Goal: Information Seeking & Learning: Learn about a topic

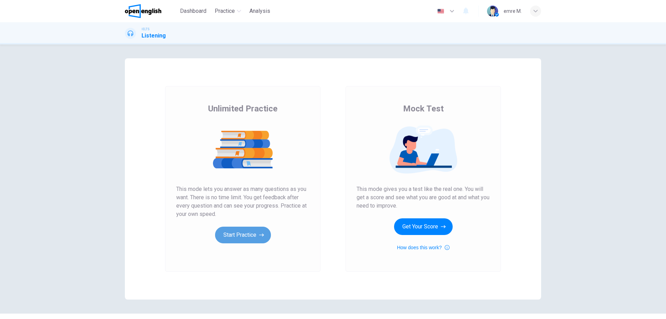
click at [252, 236] on button "Start Practice" at bounding box center [243, 234] width 56 height 17
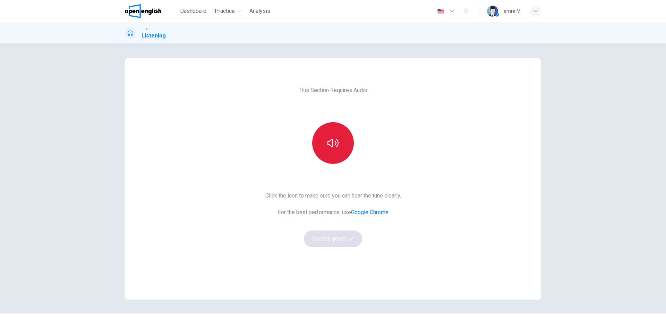
click at [328, 139] on icon "button" at bounding box center [332, 142] width 11 height 11
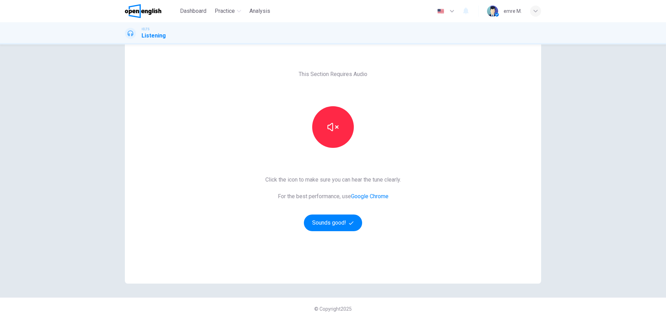
scroll to position [17, 0]
click at [346, 223] on button "Sounds good!" at bounding box center [333, 222] width 58 height 17
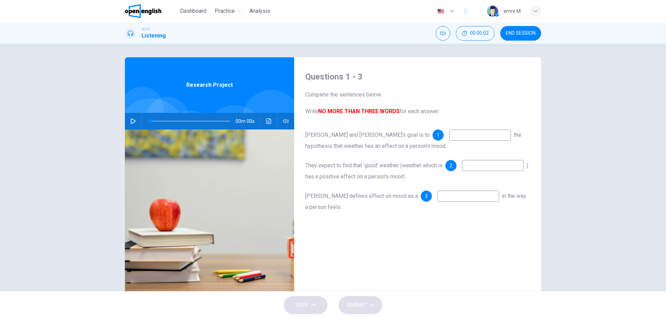
scroll to position [0, 0]
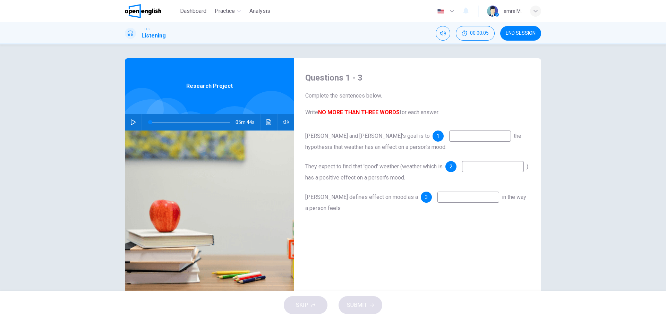
click at [449, 139] on input at bounding box center [480, 135] width 62 height 11
click at [132, 128] on button "button" at bounding box center [133, 122] width 11 height 17
click at [449, 139] on input at bounding box center [480, 135] width 62 height 11
click at [449, 133] on input at bounding box center [480, 135] width 62 height 11
click at [403, 127] on div "Questions 1 - 3 Complete the sentences below. Write NO MORE THAN THREE WORDS fo…" at bounding box center [417, 178] width 247 height 241
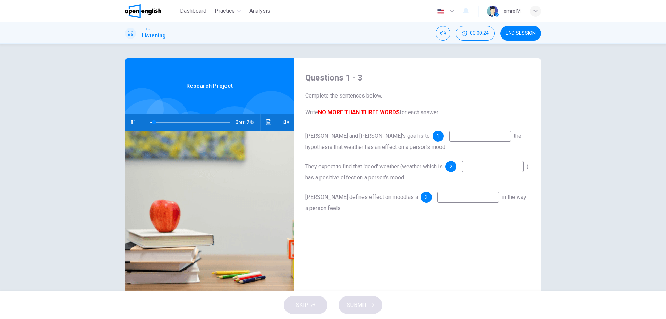
click at [449, 139] on input at bounding box center [480, 135] width 62 height 11
click at [449, 138] on input at bounding box center [480, 135] width 62 height 11
click at [449, 136] on input at bounding box center [480, 135] width 62 height 11
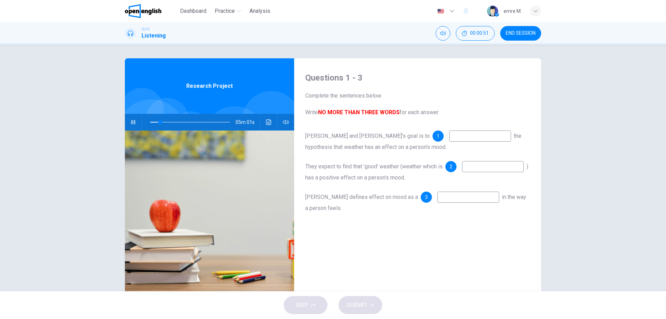
click at [449, 136] on input at bounding box center [480, 135] width 62 height 11
type input "**"
type input "*"
type input "**"
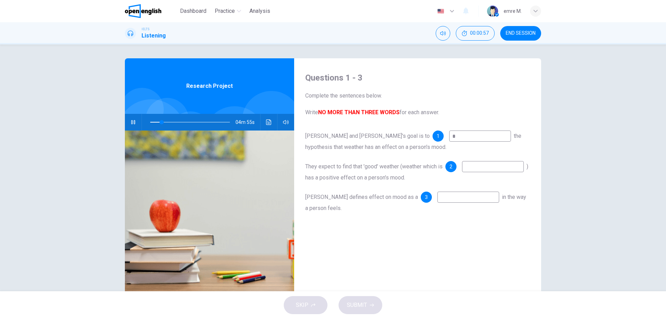
type input "**"
type input "*"
type input "**"
type input "*"
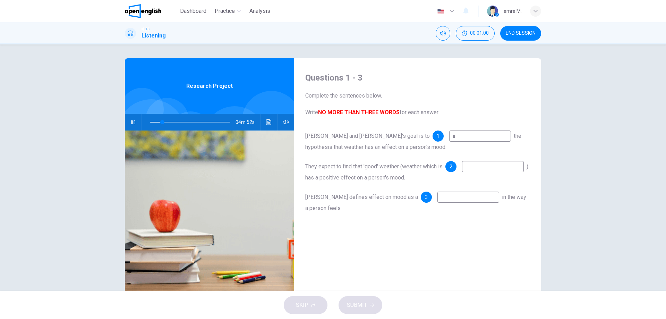
type input "**"
type input "*"
type input "**"
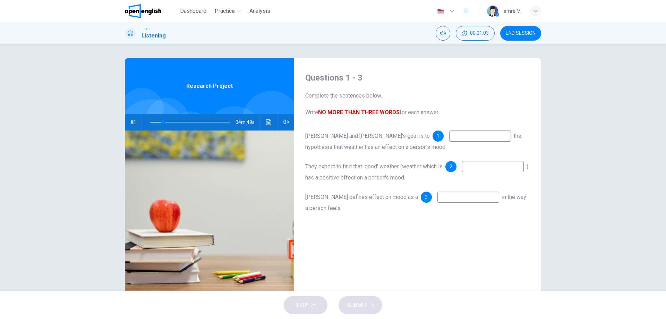
type input "*"
type input "**"
type input "*"
click at [131, 120] on icon "button" at bounding box center [133, 122] width 6 height 6
click at [269, 120] on icon "Click to see the audio transcription" at bounding box center [269, 122] width 6 height 6
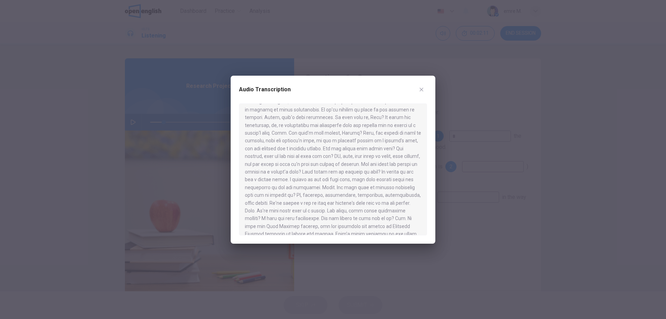
scroll to position [69, 0]
click at [426, 88] on button "button" at bounding box center [421, 89] width 11 height 11
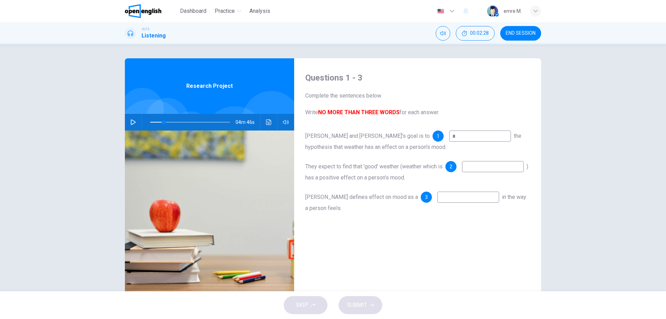
drag, startPoint x: 403, startPoint y: 133, endPoint x: 385, endPoint y: 132, distance: 18.1
click at [432, 132] on div "1 *" at bounding box center [471, 135] width 78 height 11
click at [162, 120] on span at bounding box center [164, 122] width 4 height 4
click at [131, 123] on icon "button" at bounding box center [133, 122] width 6 height 6
click at [264, 124] on button "Click to see the audio transcription" at bounding box center [268, 122] width 11 height 17
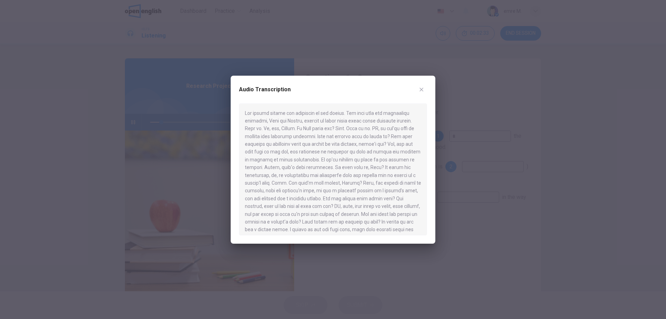
click at [151, 132] on div at bounding box center [333, 159] width 666 height 319
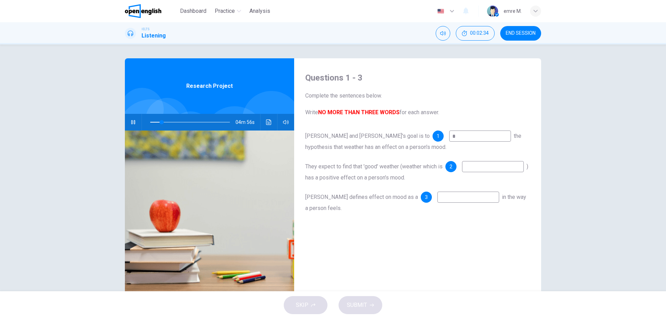
click at [130, 120] on icon "button" at bounding box center [133, 122] width 6 height 6
click at [266, 120] on icon "Click to see the audio transcription" at bounding box center [269, 122] width 6 height 6
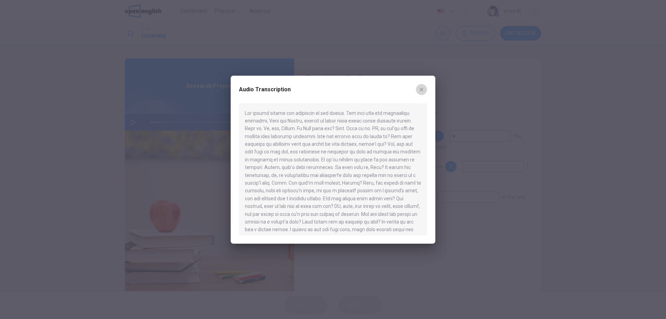
click at [420, 91] on icon "button" at bounding box center [422, 90] width 6 height 6
type input "**"
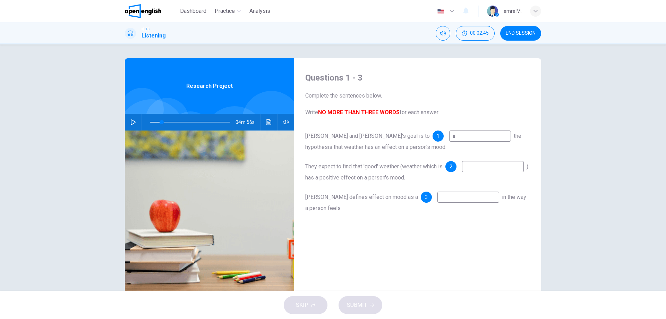
click at [449, 135] on input "*" at bounding box center [480, 135] width 62 height 11
type input "*****"
type input "**"
type input "*****"
click at [131, 123] on icon "button" at bounding box center [133, 122] width 5 height 6
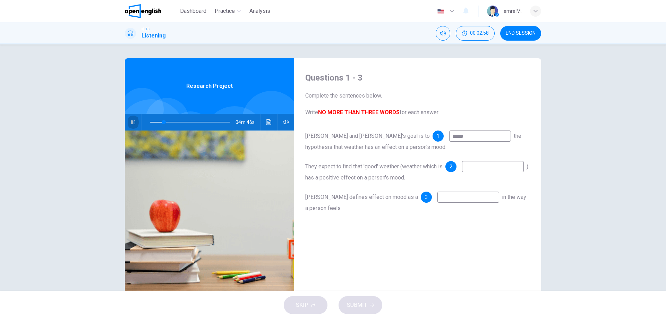
click at [128, 123] on button "button" at bounding box center [133, 122] width 11 height 17
click at [128, 121] on button "button" at bounding box center [133, 122] width 11 height 17
click at [462, 172] on input at bounding box center [493, 166] width 62 height 11
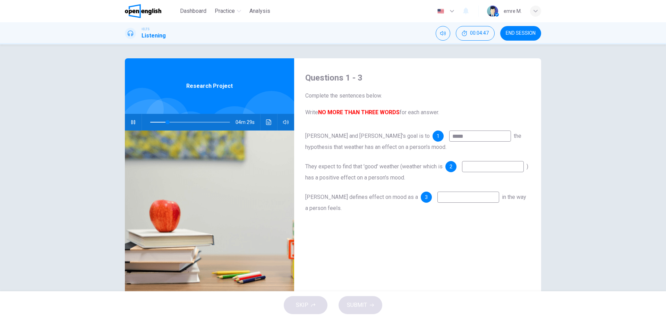
click at [462, 172] on input at bounding box center [493, 166] width 62 height 11
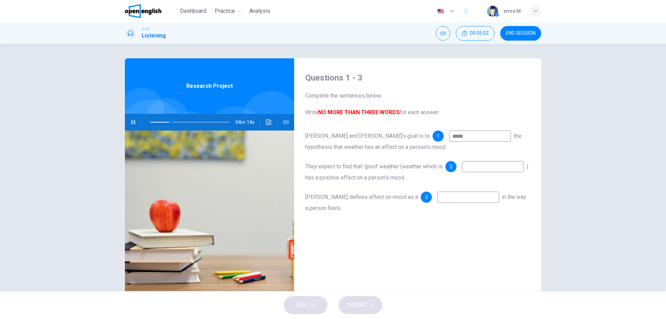
click at [462, 172] on input at bounding box center [493, 166] width 62 height 11
click at [437, 200] on input at bounding box center [468, 196] width 62 height 11
click at [351, 170] on div "They expect to find that 'good' weather (weather which is 2 ) has a positive ef…" at bounding box center [417, 172] width 225 height 22
click at [462, 172] on input at bounding box center [493, 166] width 62 height 11
click at [437, 195] on input at bounding box center [468, 196] width 62 height 11
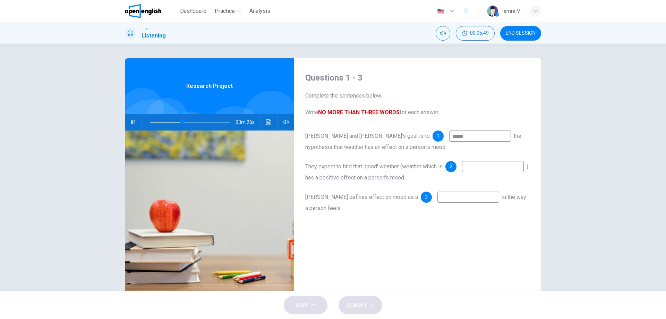
click at [462, 172] on input at bounding box center [493, 166] width 62 height 11
click at [352, 300] on div "SKIP SUBMIT" at bounding box center [333, 305] width 666 height 28
click at [462, 172] on input at bounding box center [493, 166] width 62 height 11
drag, startPoint x: 267, startPoint y: 125, endPoint x: 298, endPoint y: 152, distance: 41.0
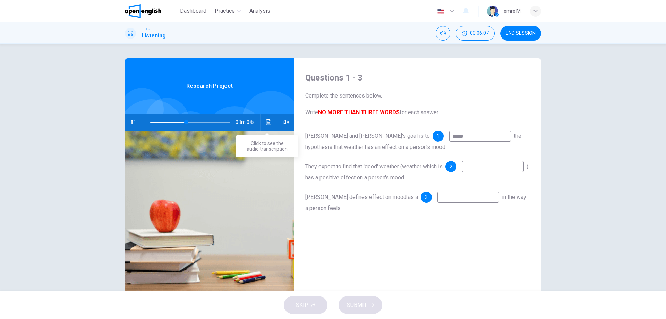
click at [267, 125] on button "Click to see the audio transcription" at bounding box center [268, 122] width 11 height 17
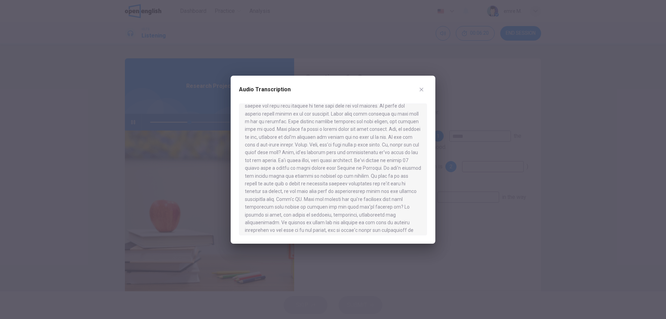
scroll to position [315, 0]
click at [419, 90] on icon "button" at bounding box center [422, 90] width 6 height 6
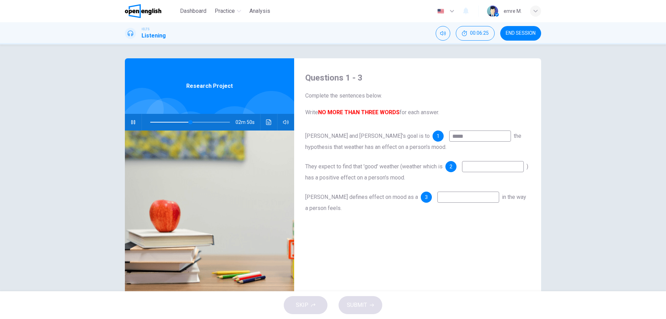
click at [364, 188] on div "Phil and Stella's goal is to 1 ***** the hypothesis that weather has an effect …" at bounding box center [417, 178] width 225 height 97
click at [462, 172] on input at bounding box center [493, 166] width 62 height 11
type input "**"
drag, startPoint x: 518, startPoint y: 31, endPoint x: 361, endPoint y: 32, distance: 157.1
click at [518, 32] on span "END SESSION" at bounding box center [521, 34] width 30 height 6
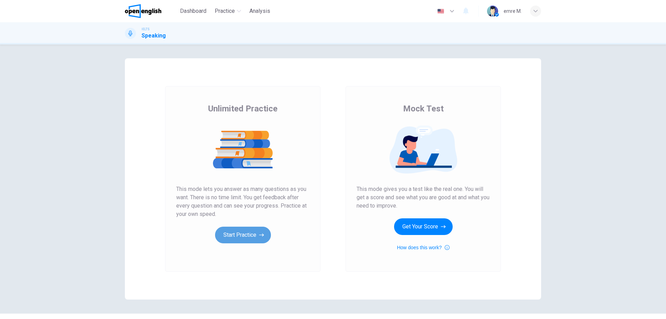
click at [245, 238] on button "Start Practice" at bounding box center [243, 234] width 56 height 17
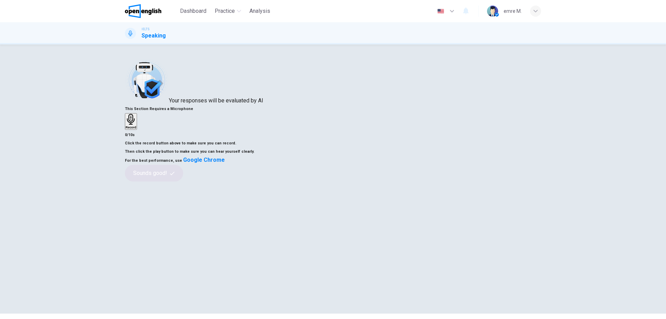
drag, startPoint x: 260, startPoint y: 191, endPoint x: 184, endPoint y: 173, distance: 77.6
click at [184, 105] on div "Your responses will be evaluated by AI" at bounding box center [333, 81] width 416 height 46
drag, startPoint x: 183, startPoint y: 174, endPoint x: 295, endPoint y: 185, distance: 111.9
click at [235, 105] on div "Your responses will be evaluated by AI" at bounding box center [333, 81] width 416 height 46
drag, startPoint x: 200, startPoint y: 179, endPoint x: 265, endPoint y: 195, distance: 66.9
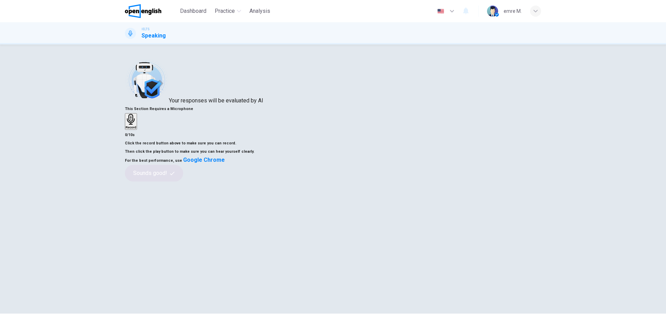
click at [263, 104] on span "Your responses will be evaluated by AI" at bounding box center [216, 100] width 94 height 7
click at [258, 104] on span "Your responses will be evaluated by AI" at bounding box center [216, 100] width 94 height 7
drag, startPoint x: 250, startPoint y: 192, endPoint x: 215, endPoint y: 183, distance: 36.3
click at [215, 104] on span "Your responses will be evaluated by AI" at bounding box center [216, 100] width 94 height 7
click at [439, 181] on div "Click the record button above to make sure you can record. Then click the play …" at bounding box center [333, 160] width 416 height 42
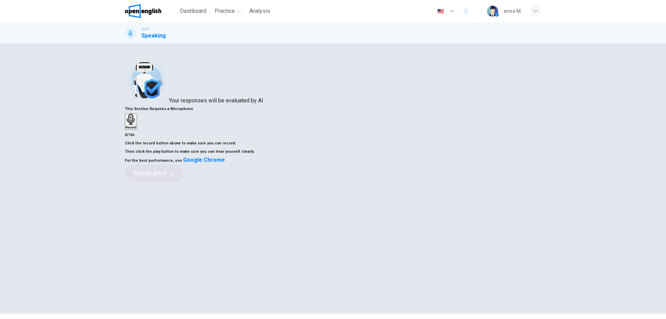
click at [225, 163] on link "Google Chrome" at bounding box center [204, 159] width 42 height 7
click at [429, 181] on div "Click the record button above to make sure you can record. Then click the play …" at bounding box center [333, 160] width 416 height 42
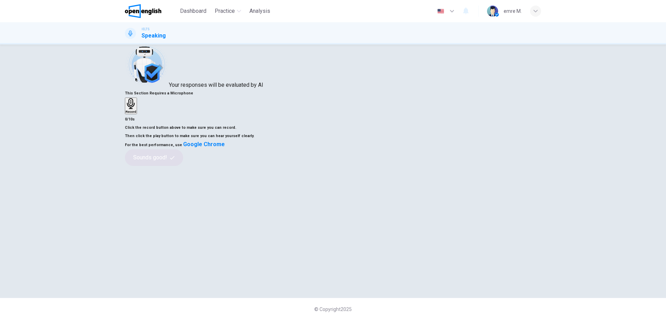
scroll to position [17, 0]
drag, startPoint x: 457, startPoint y: 187, endPoint x: 443, endPoint y: 122, distance: 66.6
click at [445, 139] on div "This Section Requires a Microphone Record 0/10s Click the record button above t…" at bounding box center [333, 126] width 416 height 77
click at [136, 105] on div "Record" at bounding box center [131, 104] width 11 height 15
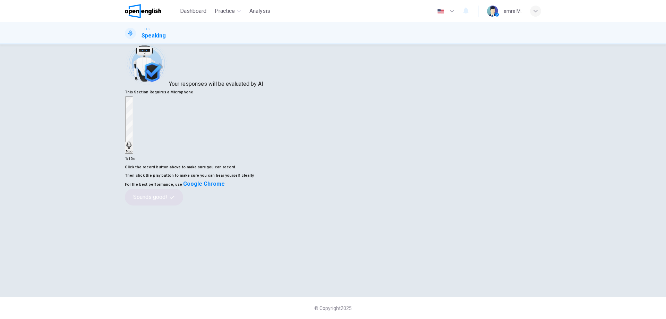
click at [429, 205] on div "Click the record button above to make sure you can record. Then click the play …" at bounding box center [333, 184] width 416 height 42
click at [132, 97] on div "Stop" at bounding box center [129, 125] width 7 height 56
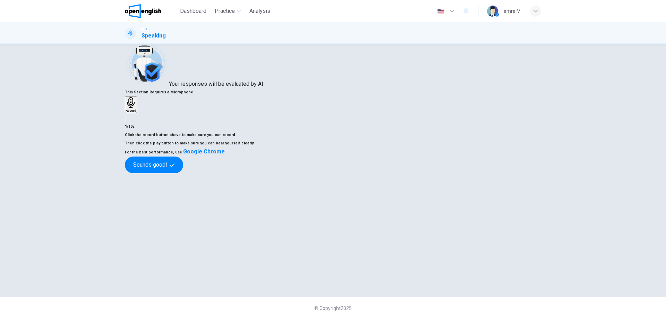
click at [138, 112] on icon "button" at bounding box center [138, 112] width 0 height 0
click at [183, 173] on button "Sounds good!" at bounding box center [154, 164] width 58 height 17
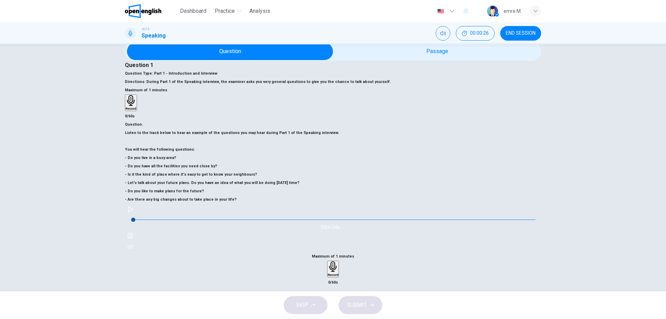
drag, startPoint x: 144, startPoint y: 181, endPoint x: 196, endPoint y: 180, distance: 52.7
click at [196, 180] on h6 "Listen to the track below to hear an example of the questions you may hear duri…" at bounding box center [333, 166] width 416 height 75
click at [133, 212] on icon "button" at bounding box center [131, 209] width 6 height 6
drag, startPoint x: 233, startPoint y: 154, endPoint x: 145, endPoint y: 147, distance: 88.0
click at [163, 148] on h6 "Listen to the track below to hear an example of the questions you may hear duri…" at bounding box center [333, 166] width 416 height 75
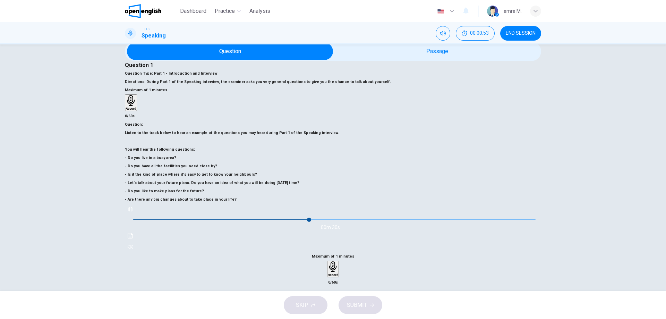
drag, startPoint x: 138, startPoint y: 146, endPoint x: 131, endPoint y: 145, distance: 7.0
click at [131, 145] on div "Question : Listen to the track below to hear an example of the questions you ma…" at bounding box center [333, 186] width 416 height 132
click at [135, 145] on div "Question : Listen to the track below to hear an example of the questions you ma…" at bounding box center [333, 186] width 416 height 132
drag, startPoint x: 135, startPoint y: 145, endPoint x: 221, endPoint y: 202, distance: 102.8
click at [195, 179] on h6 "Listen to the track below to hear an example of the questions you may hear duri…" at bounding box center [333, 166] width 416 height 75
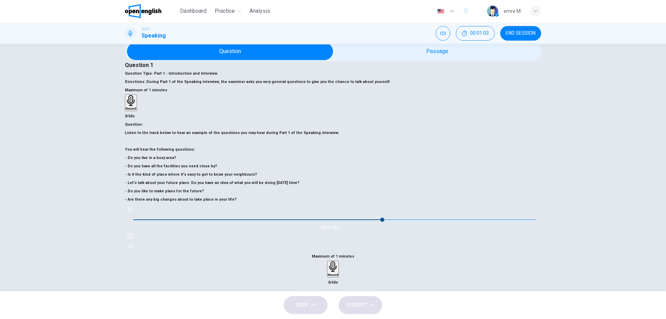
drag, startPoint x: 200, startPoint y: 211, endPoint x: 171, endPoint y: 211, distance: 28.4
click at [171, 204] on h6 "Listen to the track below to hear an example of the questions you may hear duri…" at bounding box center [333, 166] width 416 height 75
type input "*"
click at [338, 261] on icon "button" at bounding box center [333, 266] width 11 height 11
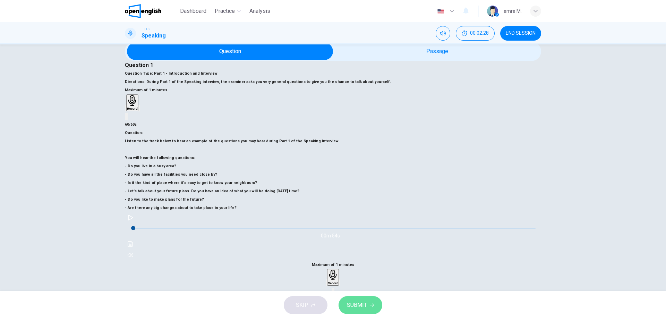
click at [353, 303] on span "SUBMIT" at bounding box center [357, 305] width 20 height 10
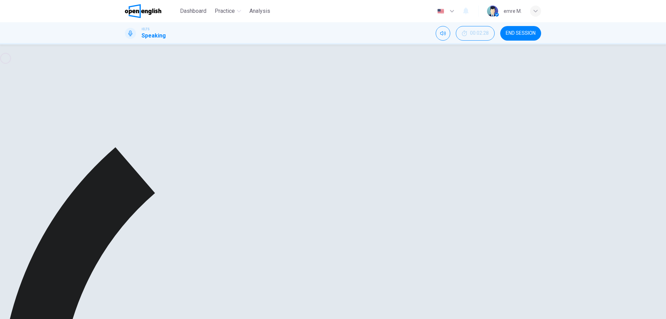
drag, startPoint x: 136, startPoint y: 195, endPoint x: 273, endPoint y: 196, distance: 136.3
click at [270, 191] on h6 "Listen to the track below to hear an example of the questions you may hear duri…" at bounding box center [333, 174] width 416 height 75
click at [281, 202] on h6 "Listen to the track below to hear an example of the questions you may hear duri…" at bounding box center [333, 174] width 416 height 75
click at [282, 199] on h6 "Listen to the track below to hear an example of the questions you may hear duri…" at bounding box center [333, 174] width 416 height 75
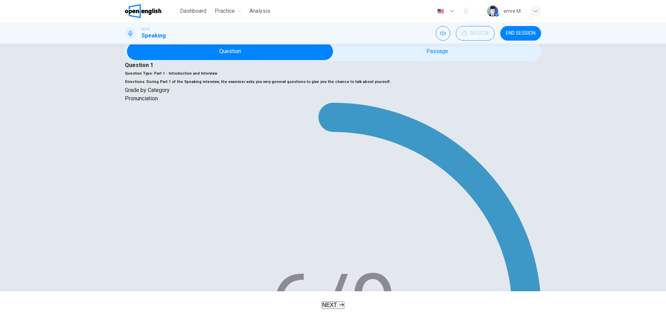
drag, startPoint x: 410, startPoint y: 173, endPoint x: 421, endPoint y: 170, distance: 11.4
drag, startPoint x: 424, startPoint y: 155, endPoint x: 465, endPoint y: 154, distance: 41.3
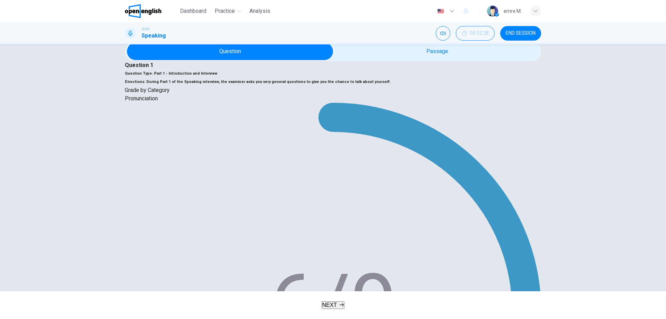
type input "*"
drag, startPoint x: 409, startPoint y: 197, endPoint x: 423, endPoint y: 199, distance: 15.0
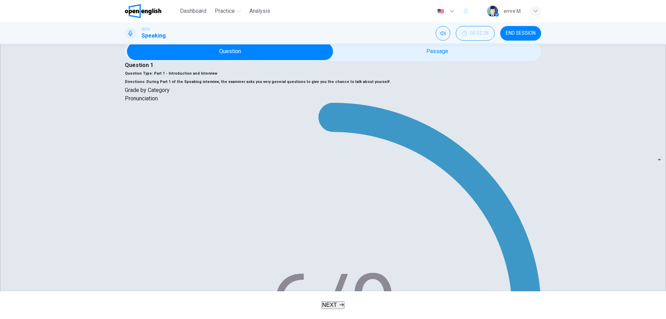
drag, startPoint x: 447, startPoint y: 199, endPoint x: 472, endPoint y: 201, distance: 24.4
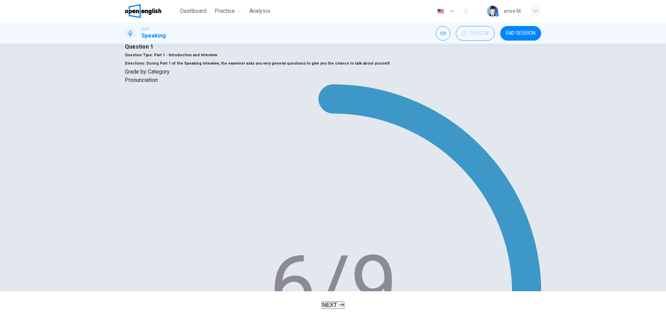
scroll to position [33, 0]
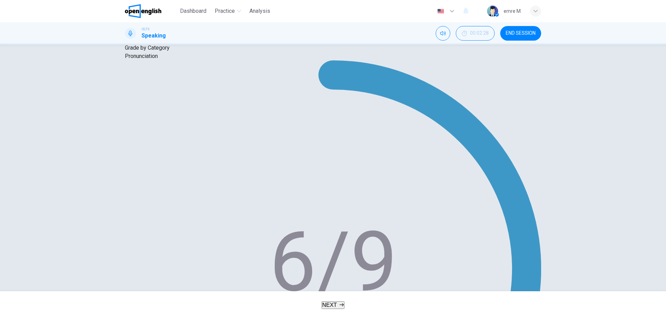
scroll to position [67, 0]
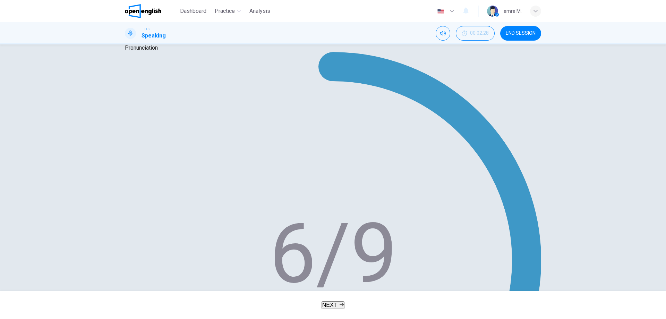
drag, startPoint x: 347, startPoint y: 190, endPoint x: 375, endPoint y: 201, distance: 29.4
drag, startPoint x: 364, startPoint y: 194, endPoint x: 449, endPoint y: 232, distance: 93.1
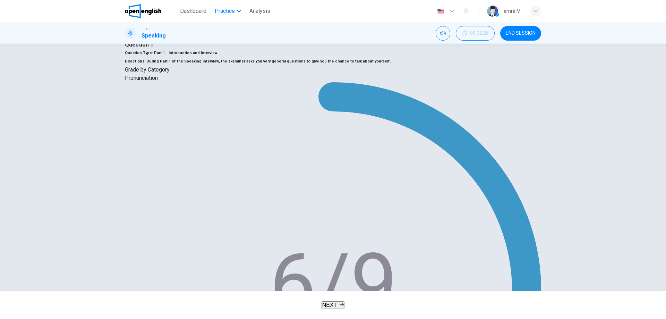
scroll to position [33, 0]
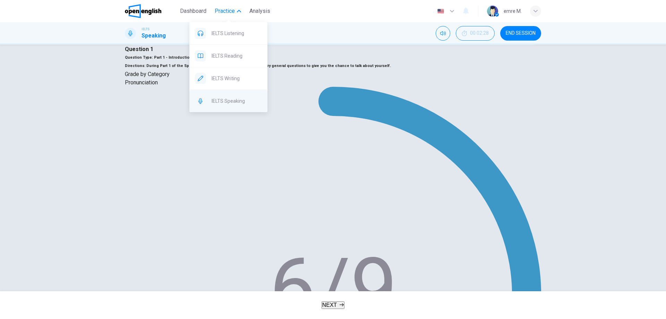
click at [234, 95] on div "IELTS Speaking" at bounding box center [228, 101] width 78 height 22
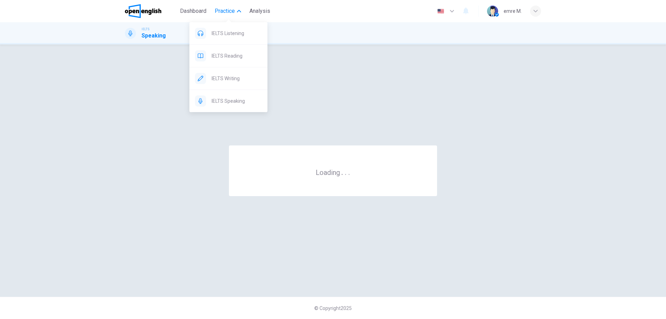
scroll to position [0, 0]
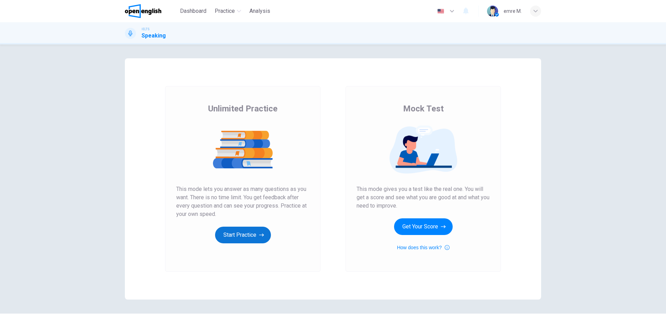
click at [248, 232] on button "Start Practice" at bounding box center [243, 234] width 56 height 17
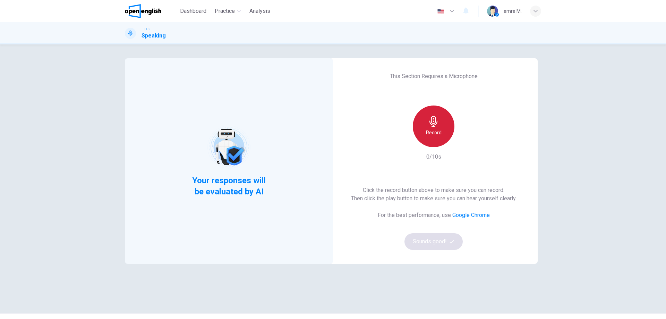
click at [441, 126] on div "Record" at bounding box center [434, 126] width 42 height 42
click at [431, 131] on h6 "Stop" at bounding box center [433, 132] width 10 height 8
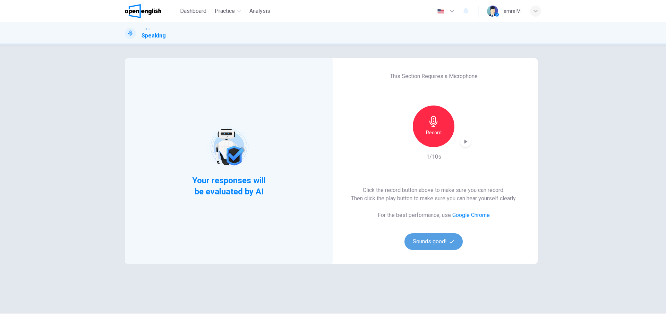
click at [443, 243] on button "Sounds good!" at bounding box center [433, 241] width 58 height 17
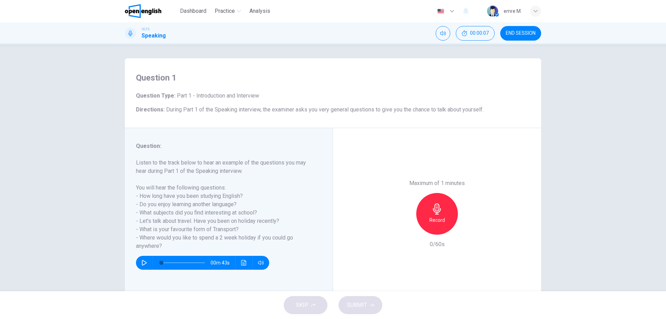
drag, startPoint x: 251, startPoint y: 239, endPoint x: 168, endPoint y: 219, distance: 85.5
click at [168, 212] on h6 "Listen to the track below to hear an example of the questions you may hear duri…" at bounding box center [224, 204] width 177 height 92
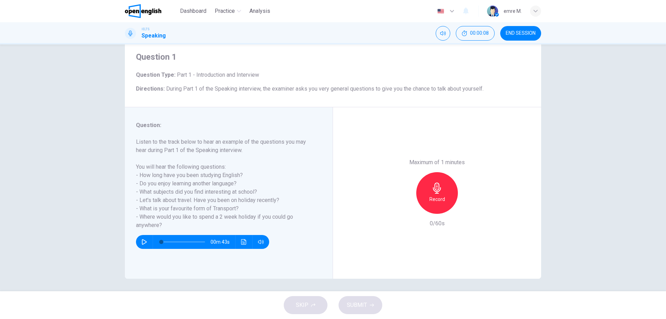
scroll to position [22, 0]
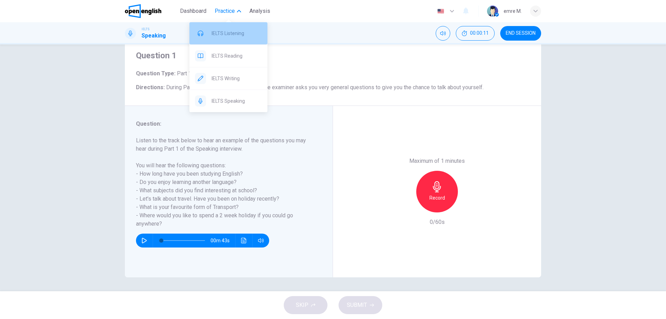
click at [234, 30] on span "IELTS Listening" at bounding box center [237, 33] width 50 height 8
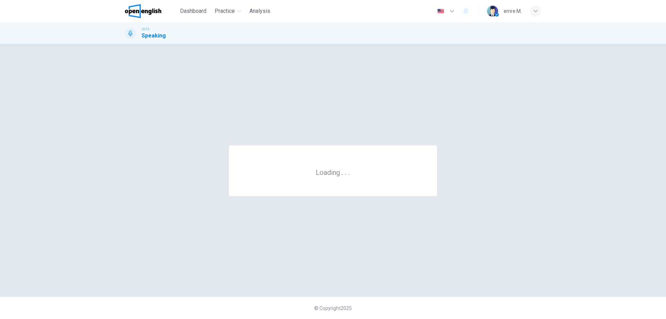
scroll to position [0, 0]
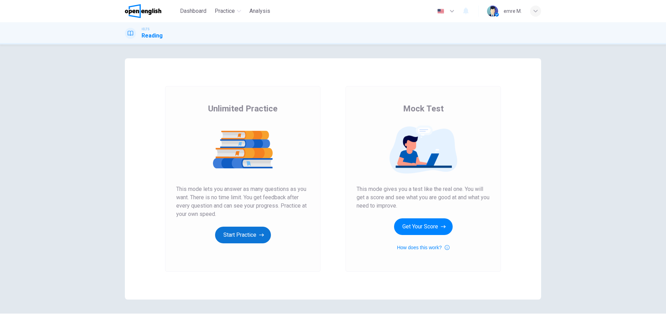
click at [245, 239] on button "Start Practice" at bounding box center [243, 234] width 56 height 17
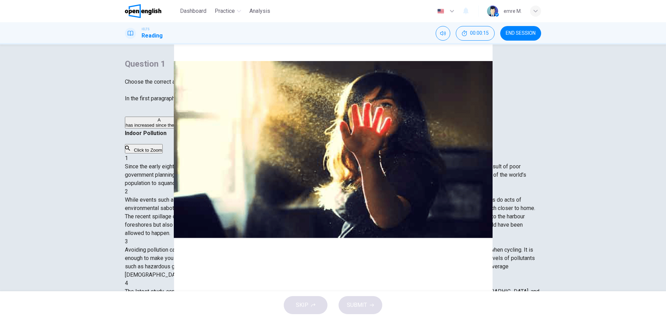
scroll to position [35, 0]
click at [163, 144] on button "Click to Zoom" at bounding box center [144, 148] width 38 height 9
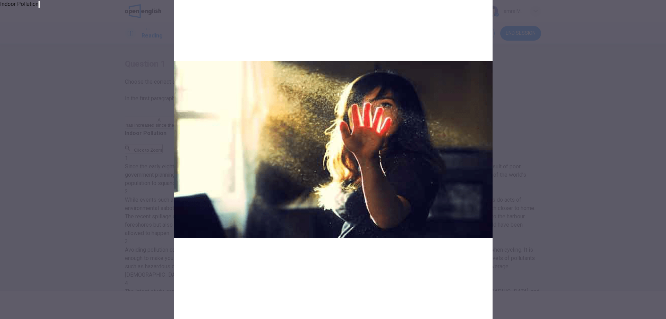
click at [410, 177] on img at bounding box center [333, 159] width 666 height 319
click at [40, 8] on button "button" at bounding box center [38, 4] width 1 height 7
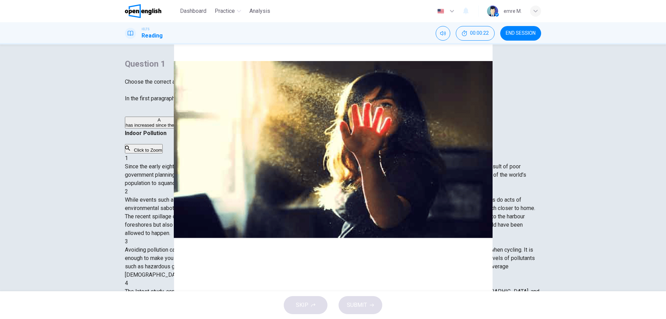
drag, startPoint x: 411, startPoint y: 204, endPoint x: 379, endPoint y: 205, distance: 31.9
click at [379, 186] on span "Since the early eighties we have been only too aware of the devastating effects…" at bounding box center [325, 174] width 401 height 23
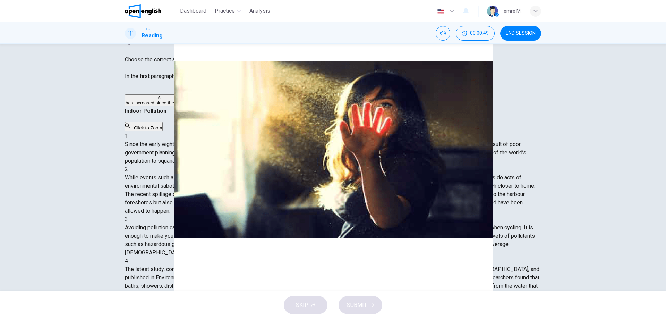
scroll to position [520, 0]
drag, startPoint x: 361, startPoint y: 155, endPoint x: 420, endPoint y: 193, distance: 70.0
